Goal: Information Seeking & Learning: Check status

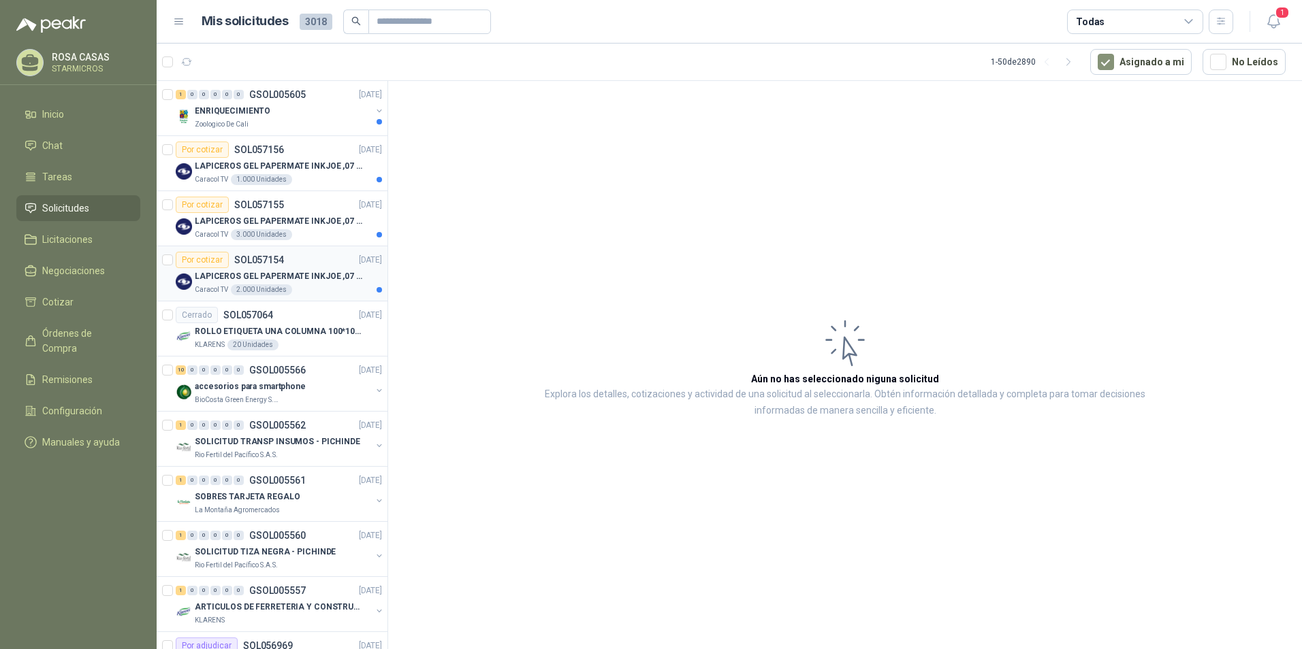
click at [309, 281] on p "LAPICEROS GEL PAPERMATE INKJOE ,07 1 LOGO 1 TINTA" at bounding box center [280, 276] width 170 height 13
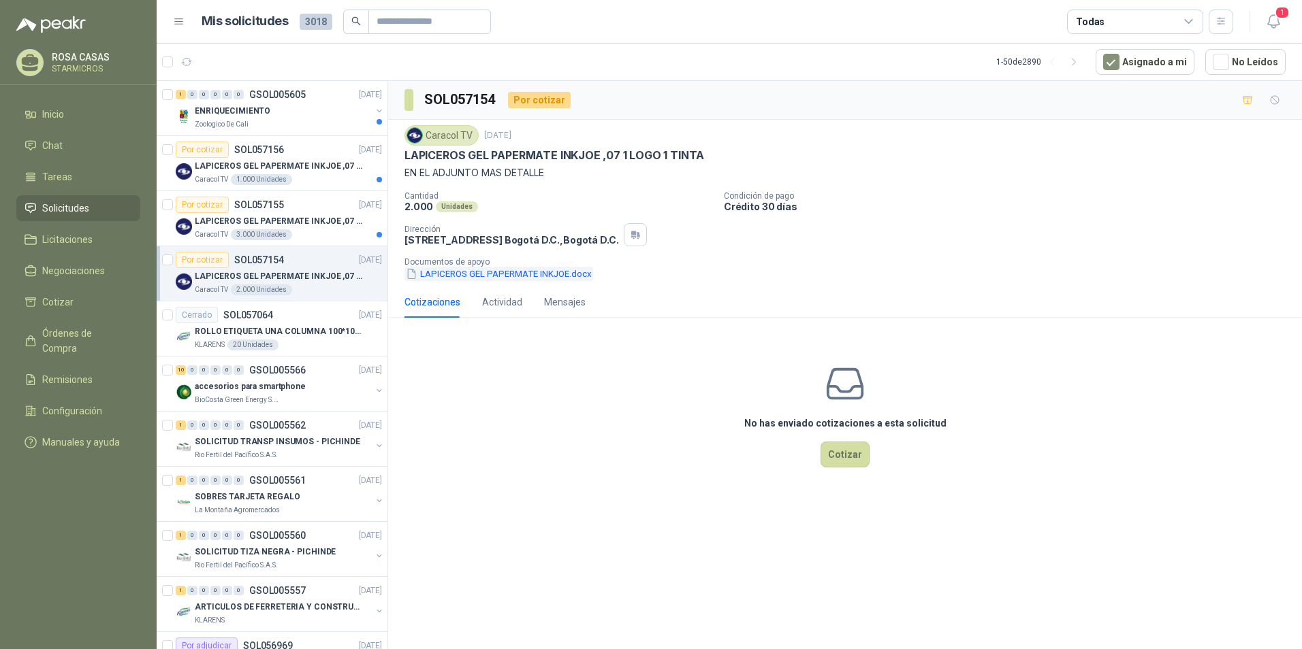
click at [458, 275] on button "LAPICEROS GEL PAPERMATE INKJOE.docx" at bounding box center [498, 274] width 189 height 14
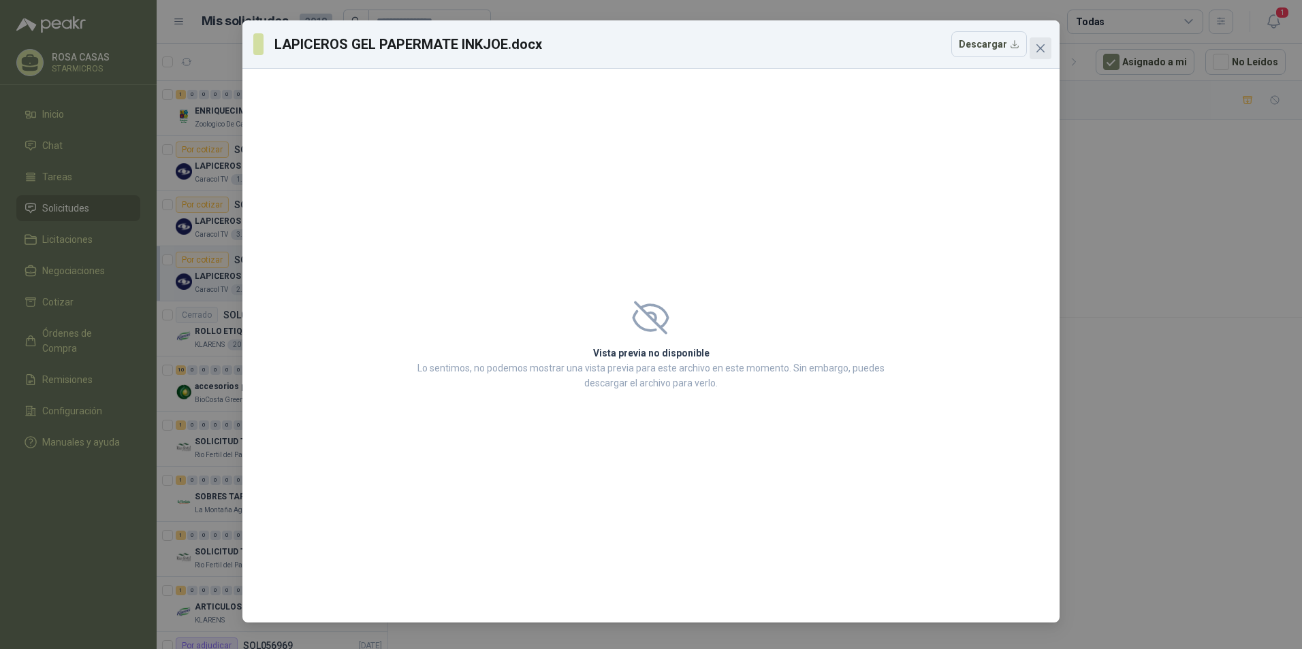
click at [1041, 45] on icon "close" at bounding box center [1040, 48] width 11 height 11
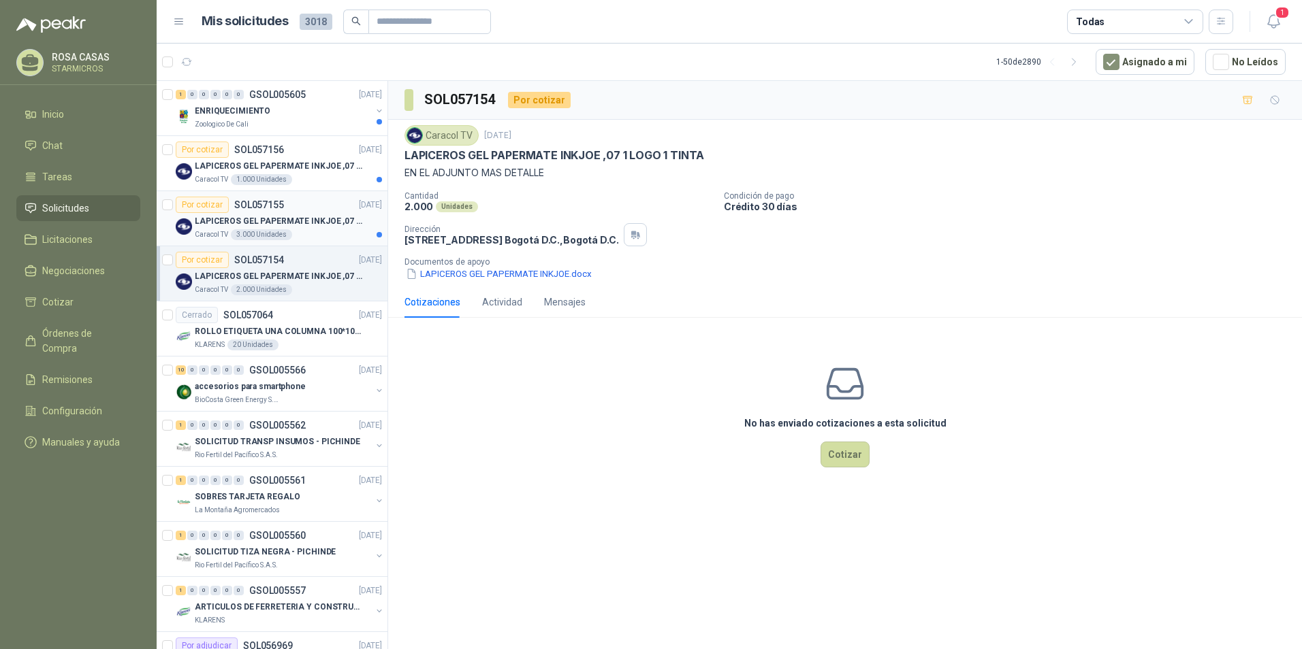
click at [325, 205] on div "Por cotizar SOL057155 [DATE]" at bounding box center [279, 205] width 206 height 16
click at [330, 177] on div "Caracol TV 1.000 Unidades" at bounding box center [288, 179] width 187 height 11
